Goal: Check status: Check status

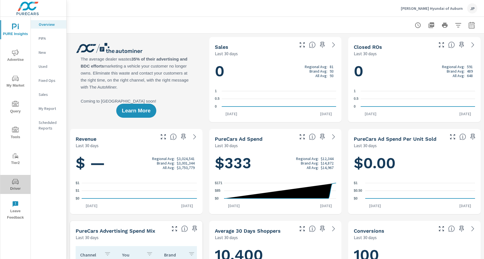
click at [13, 182] on icon "nav menu" at bounding box center [15, 181] width 7 height 7
